Goal: Task Accomplishment & Management: Manage account settings

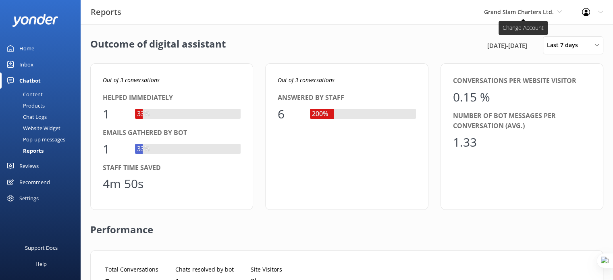
scroll to position [75, 482]
click at [559, 15] on span "Grand Slam Charters Ltd." at bounding box center [523, 12] width 78 height 9
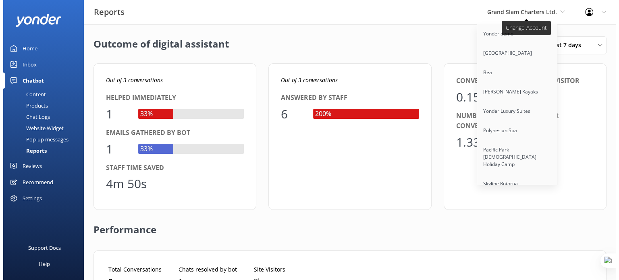
scroll to position [1656, 0]
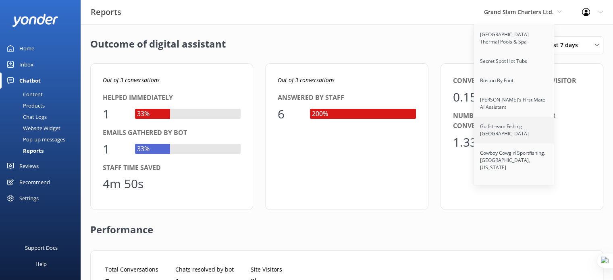
click at [526, 117] on link "Gulfstream Fishing [GEOGRAPHIC_DATA]" at bounding box center [514, 130] width 81 height 27
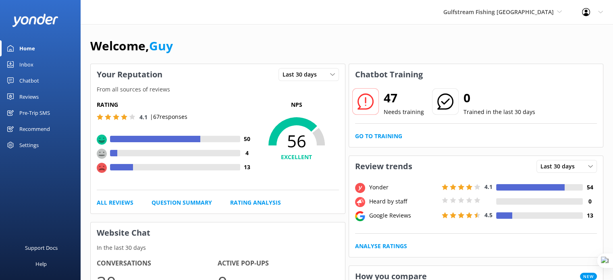
click at [30, 117] on div "Pre-Trip SMS" at bounding box center [34, 113] width 31 height 16
